Goal: Check status: Check status

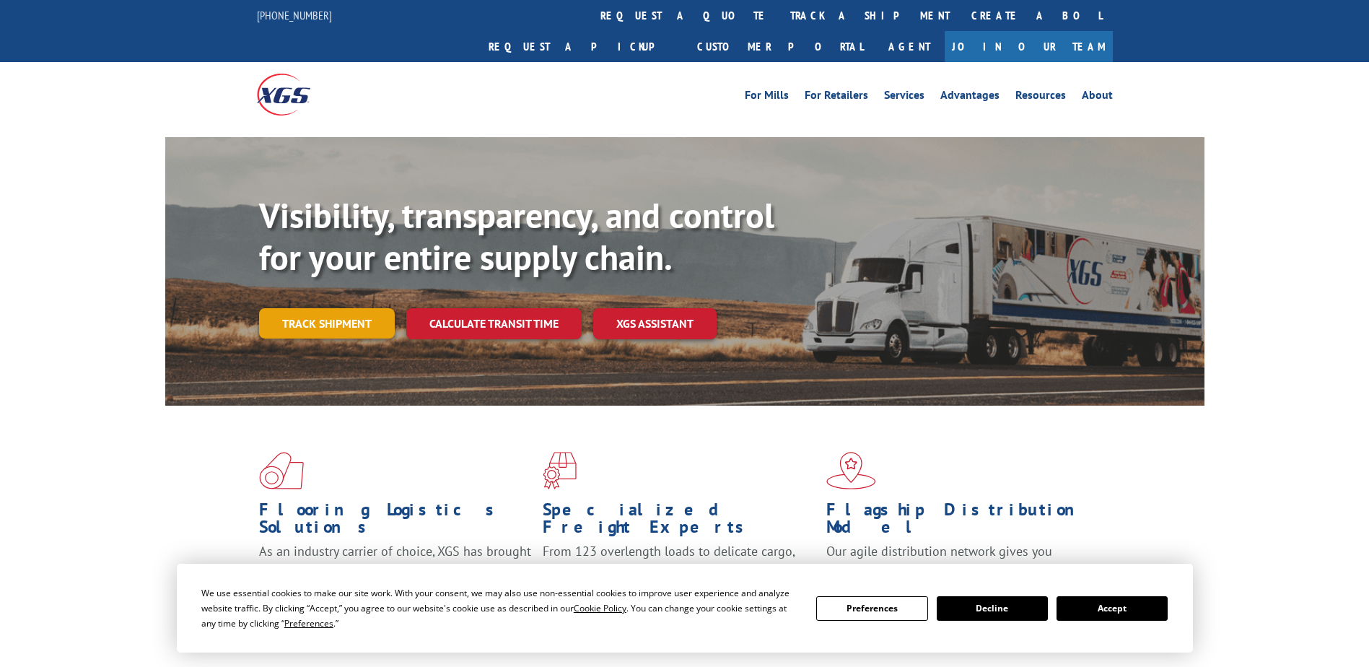
click at [365, 308] on link "Track shipment" at bounding box center [327, 323] width 136 height 30
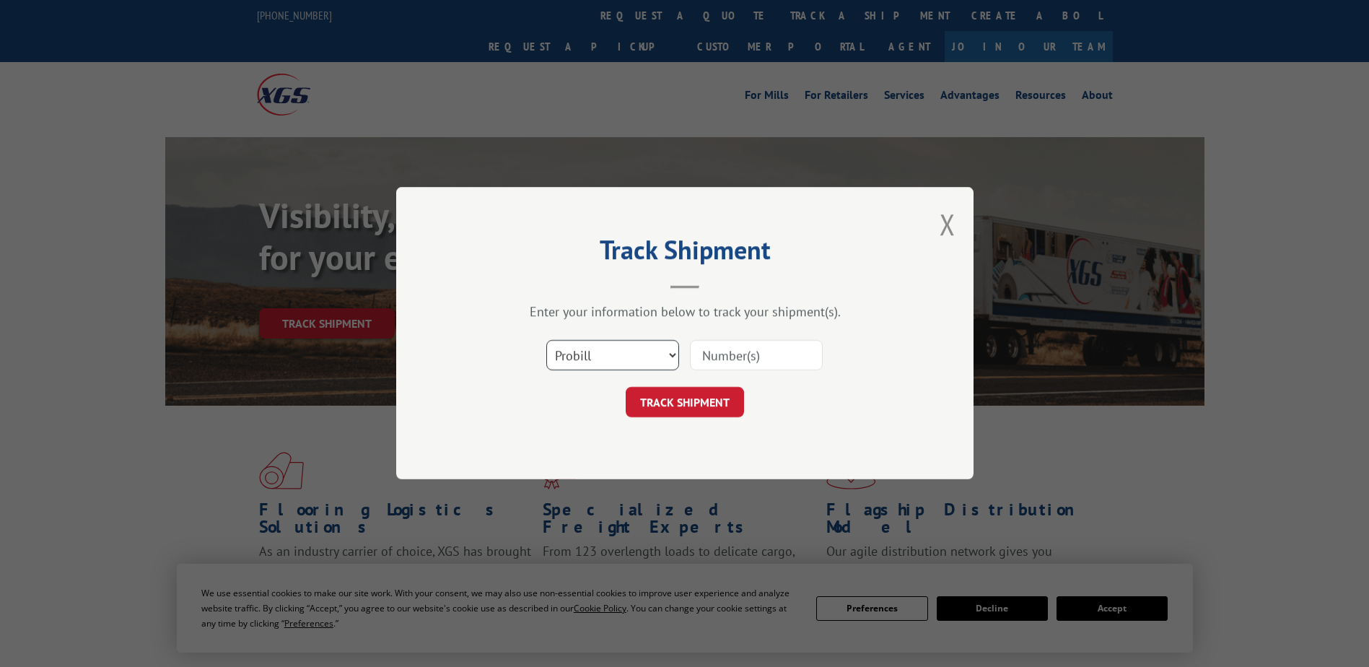
click at [609, 357] on select "Select category... Probill BOL PO" at bounding box center [612, 356] width 133 height 30
select select "bol"
click at [546, 341] on select "Select category... Probill BOL PO" at bounding box center [612, 356] width 133 height 30
click at [599, 429] on div "Track Shipment Enter your information below to track your shipment(s). Select c…" at bounding box center [685, 333] width 578 height 292
click at [774, 367] on input at bounding box center [756, 356] width 133 height 30
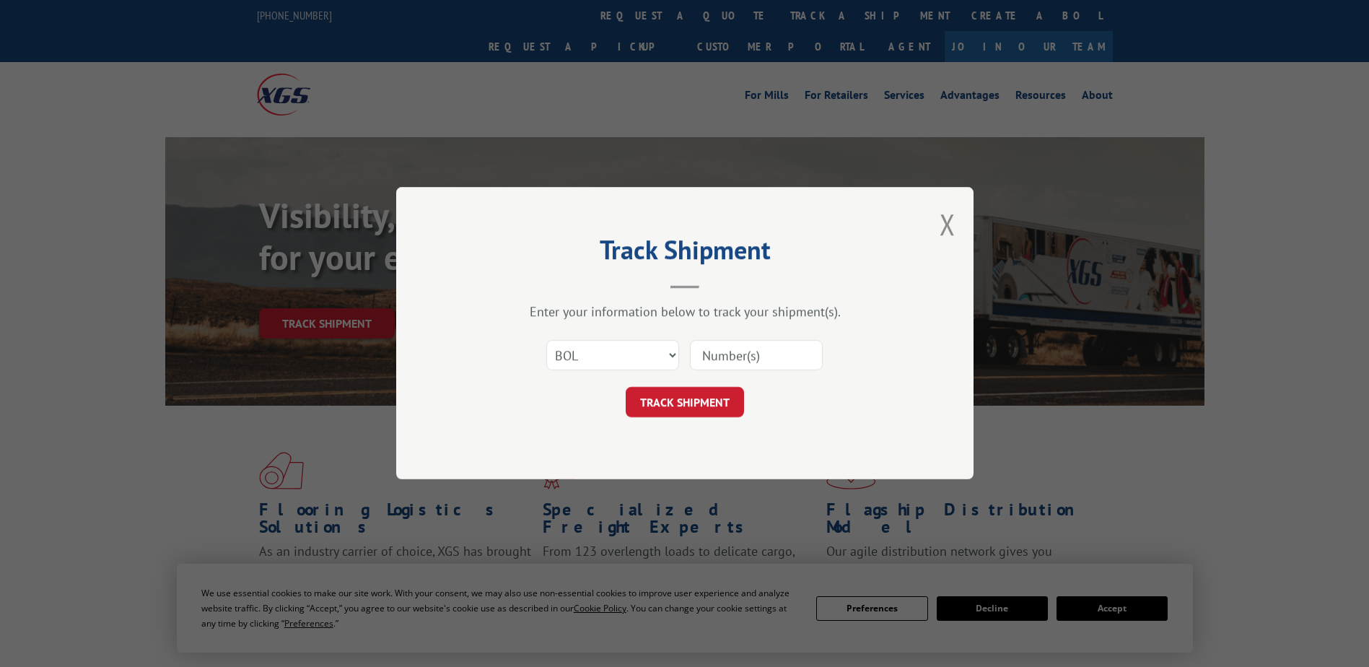
paste input "2850652"
type input "2850652"
click at [709, 405] on button "TRACK SHIPMENT" at bounding box center [685, 403] width 118 height 30
